Goal: Navigation & Orientation: Find specific page/section

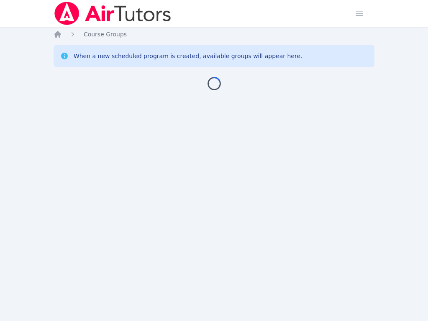
drag, startPoint x: 0, startPoint y: 0, endPoint x: 89, endPoint y: 138, distance: 164.3
click at [89, 138] on div "Home Sessions Study Groups Students Messages Open user menu [PERSON_NAME] Open …" at bounding box center [214, 160] width 428 height 321
